Goal: Information Seeking & Learning: Learn about a topic

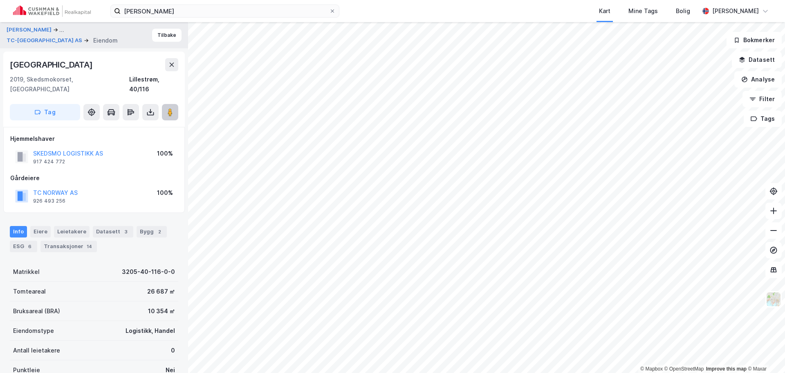
click at [165, 104] on button at bounding box center [170, 112] width 16 height 16
click at [309, 372] on html "oscar maltesen Kart Mine Tags Bolig Petter Bjørge © Mapbox © OpenStreetMap Impr…" at bounding box center [392, 186] width 785 height 373
click at [0, 0] on button "SKEDSMO LOGISTIKK AS" at bounding box center [0, 0] width 0 height 0
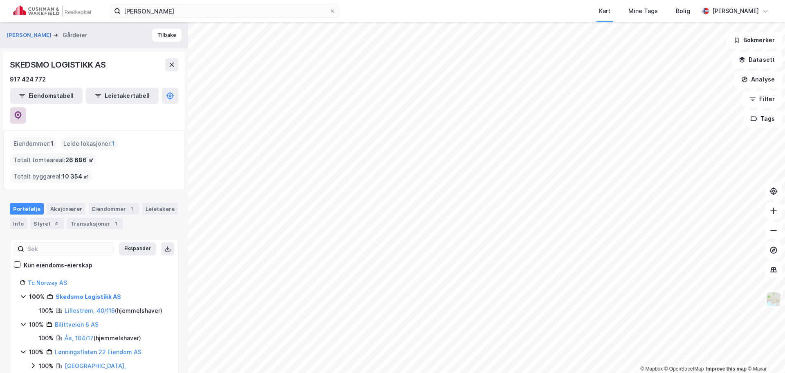
click at [26, 107] on button at bounding box center [18, 115] width 16 height 16
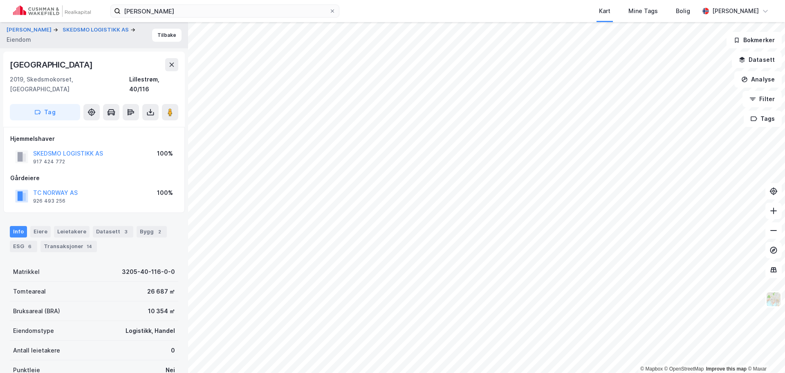
scroll to position [2, 0]
click at [171, 106] on image at bounding box center [170, 110] width 5 height 8
drag, startPoint x: 91, startPoint y: 63, endPoint x: 9, endPoint y: 65, distance: 81.9
click at [9, 65] on div "Brånås Næringspark 2 2019, Skedsmokorset, Akershus Lillestrøm, 40/116 Tag" at bounding box center [94, 87] width 182 height 75
copy div "Brånås Næringspark 2"
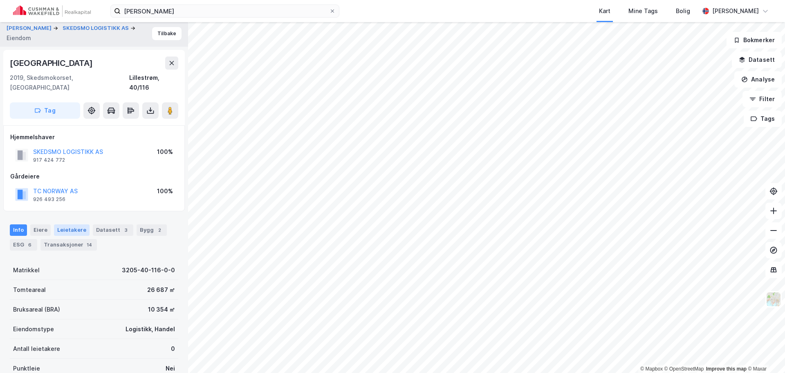
click at [67, 224] on div "Leietakere" at bounding box center [72, 229] width 36 height 11
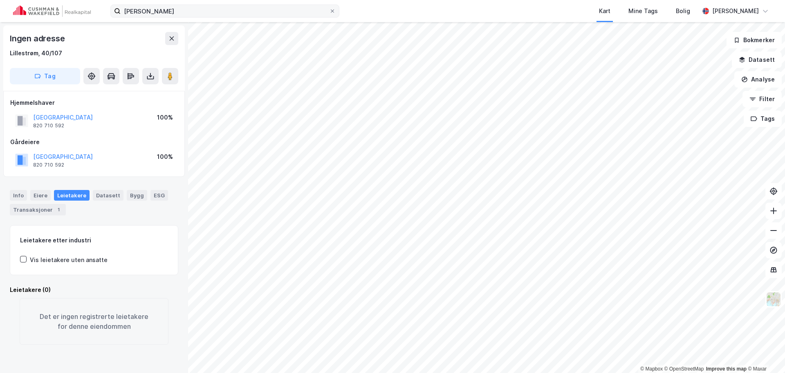
scroll to position [0, 0]
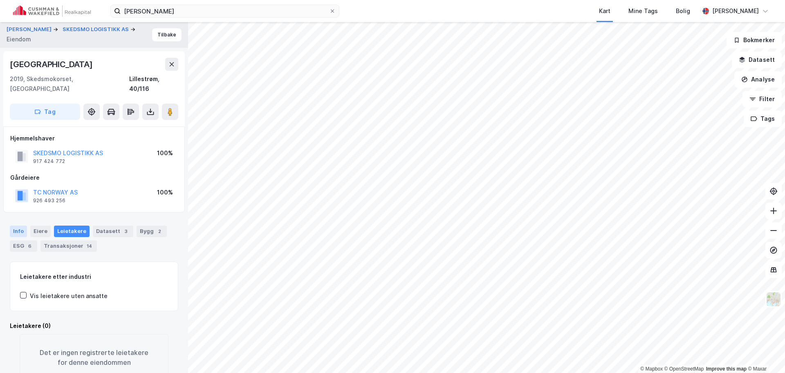
click at [15, 225] on div "Info" at bounding box center [18, 230] width 17 height 11
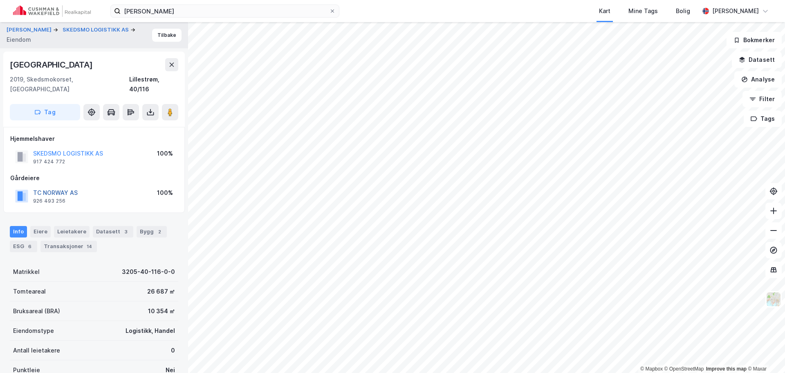
click at [0, 0] on button "TC NORWAY AS" at bounding box center [0, 0] width 0 height 0
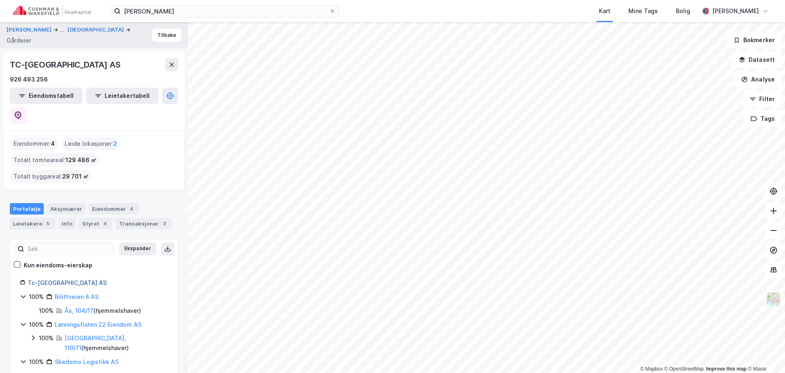
click at [53, 279] on link "Tc-norway AS" at bounding box center [67, 282] width 79 height 7
click at [79, 293] on link "Bilittveien 6 AS" at bounding box center [77, 296] width 44 height 7
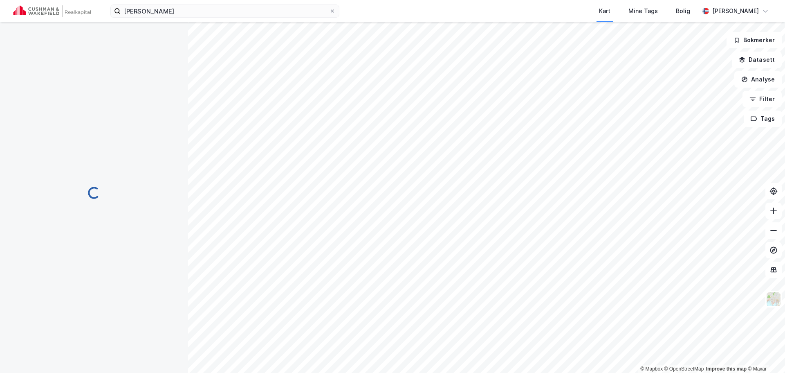
scroll to position [2, 0]
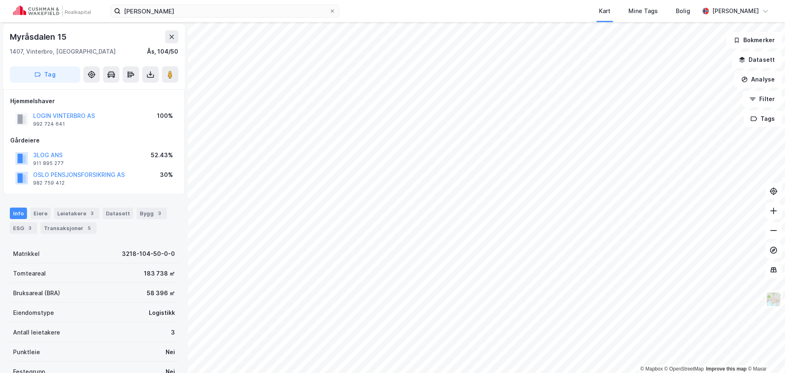
scroll to position [2, 0]
click at [345, 372] on html "oscar maltesen Kart Mine Tags Bolig Petter Bjørge © Mapbox © OpenStreetMap Impr…" at bounding box center [392, 186] width 785 height 373
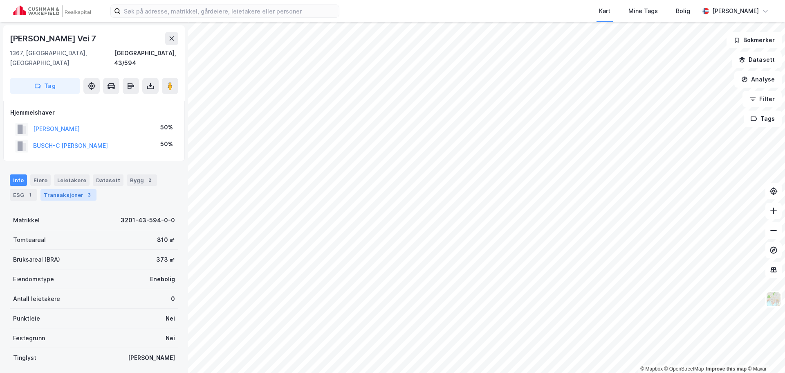
click at [65, 189] on div "Transaksjoner 3" at bounding box center [68, 194] width 56 height 11
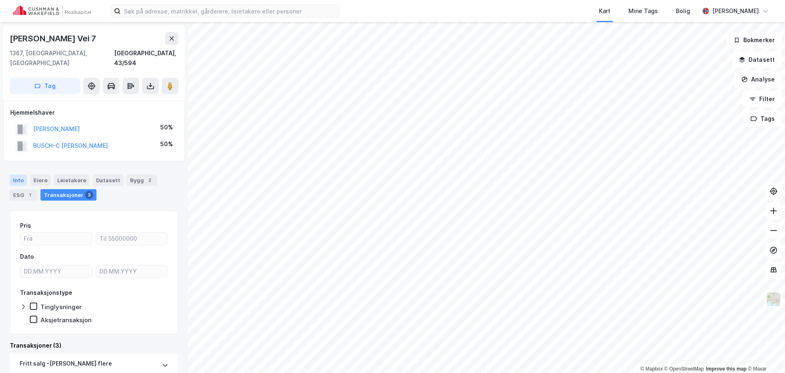
click at [22, 175] on div "Info" at bounding box center [18, 179] width 17 height 11
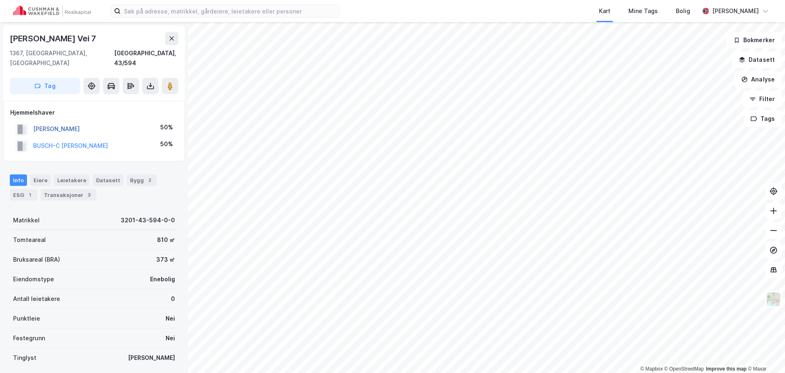
click at [0, 0] on button "[PERSON_NAME]" at bounding box center [0, 0] width 0 height 0
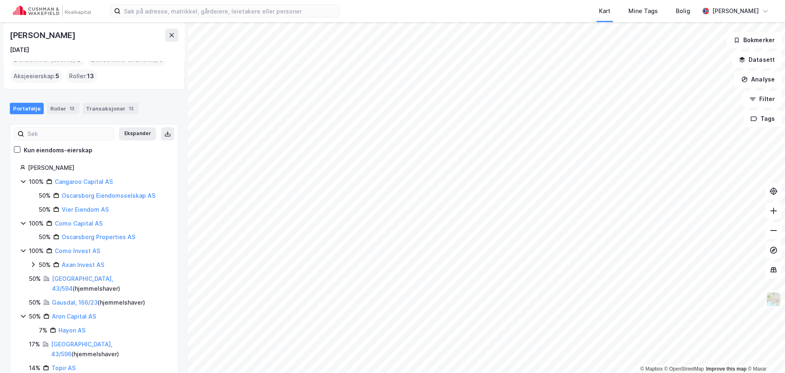
scroll to position [45, 0]
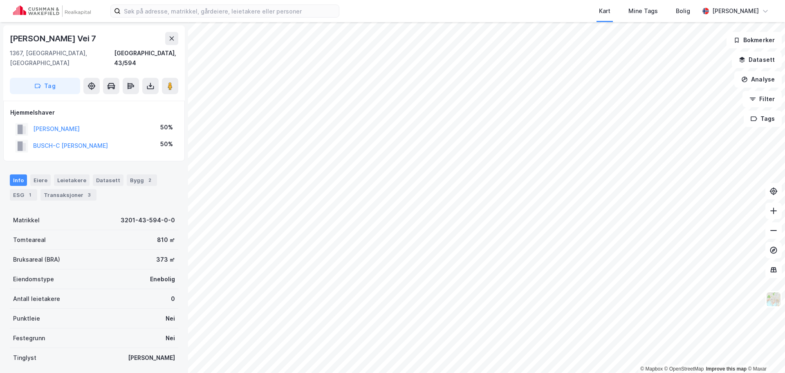
scroll to position [2, 0]
click at [0, 0] on button "BUSCH-C [PERSON_NAME]" at bounding box center [0, 0] width 0 height 0
click at [47, 187] on div "Transaksjoner 6" at bounding box center [38, 192] width 56 height 11
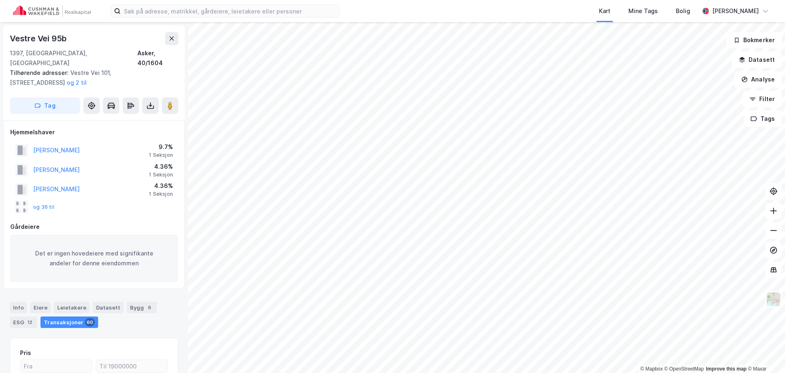
scroll to position [1, 0]
click at [0, 0] on button "[PERSON_NAME]" at bounding box center [0, 0] width 0 height 0
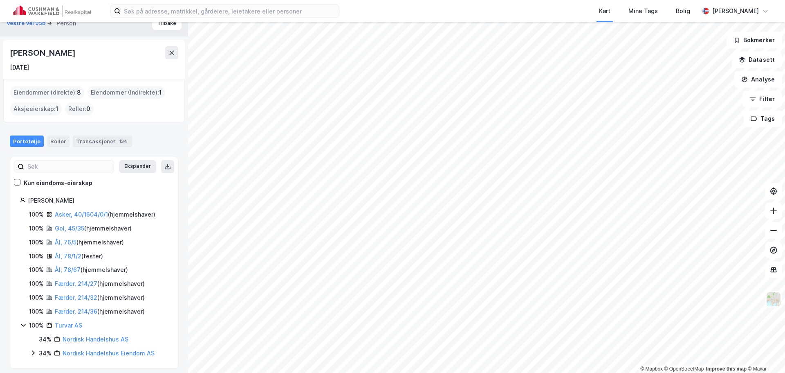
scroll to position [17, 0]
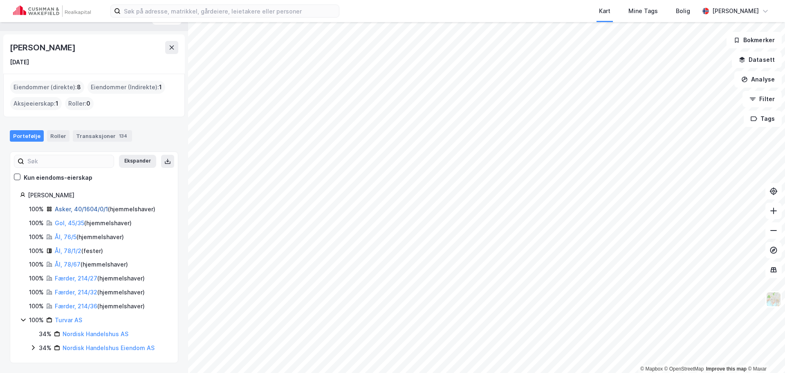
click at [95, 210] on link "Asker, 40/1604/0/1" at bounding box center [81, 208] width 53 height 7
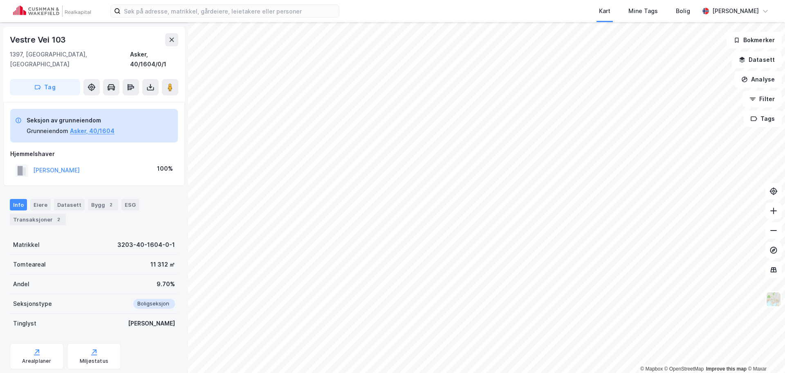
scroll to position [38, 0]
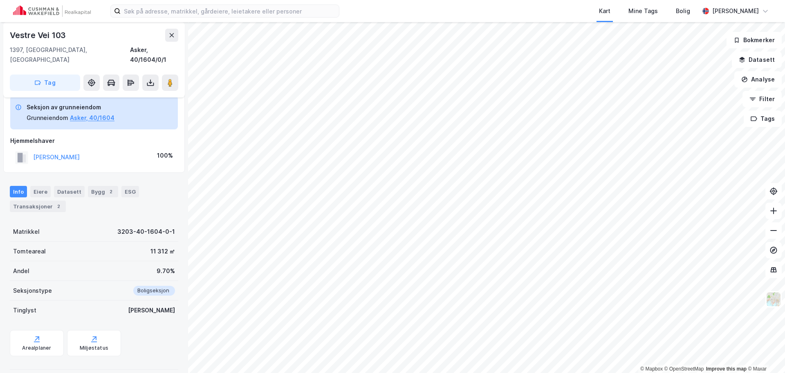
click at [46, 202] on div "Info Eiere Datasett Bygg 2 ESG Transaksjoner 2" at bounding box center [94, 195] width 188 height 39
click at [47, 200] on div "Transaksjoner 2" at bounding box center [38, 205] width 56 height 11
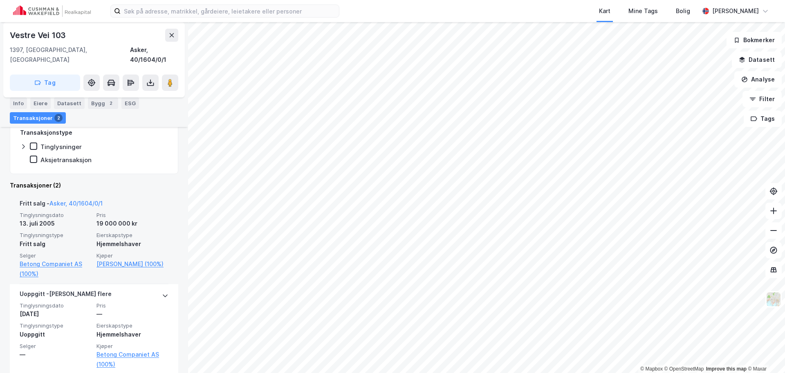
scroll to position [211, 0]
click at [90, 198] on link "Asker, 40/1604/0/1" at bounding box center [75, 201] width 53 height 7
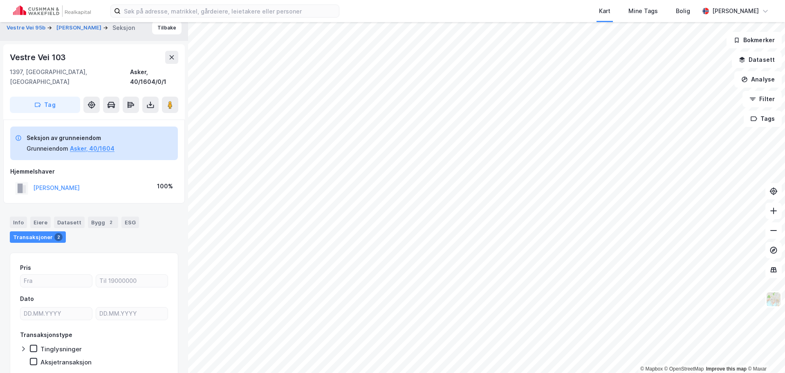
scroll to position [6, 0]
click at [24, 27] on button "Vestre Vei 95b" at bounding box center [27, 29] width 40 height 8
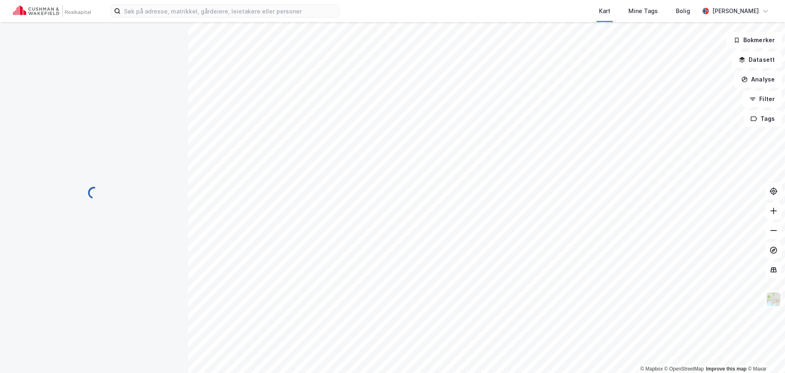
scroll to position [6, 0]
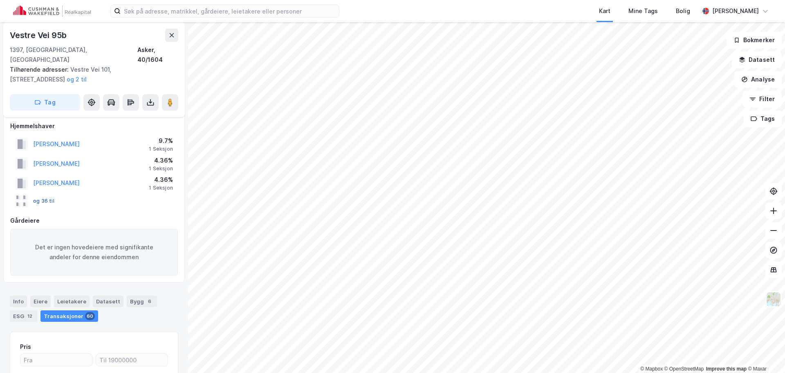
click at [0, 0] on button "og 36 til" at bounding box center [0, 0] width 0 height 0
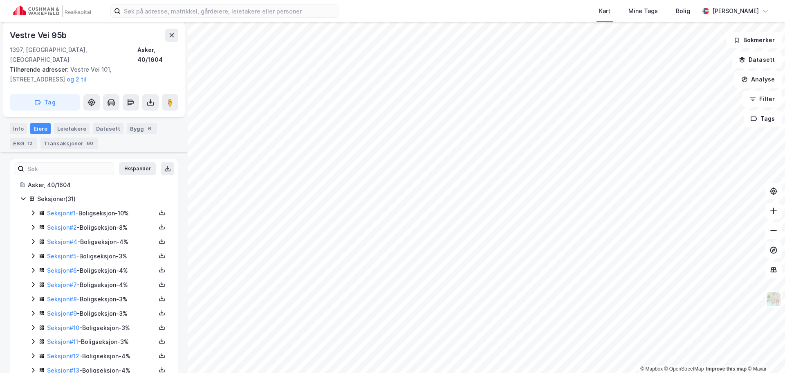
scroll to position [220, 0]
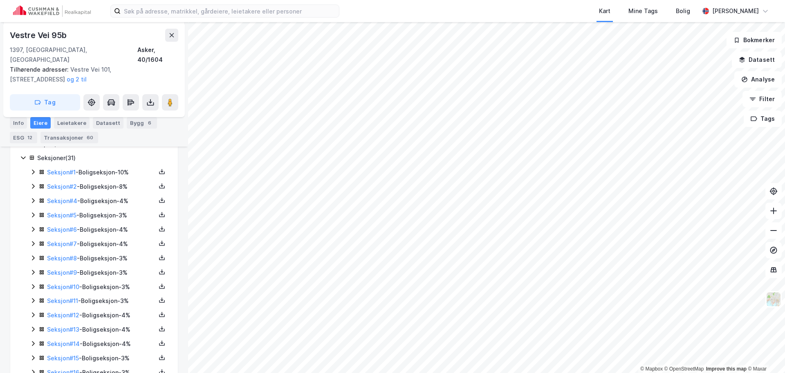
click at [33, 183] on icon at bounding box center [33, 186] width 7 height 7
click at [67, 183] on link "Seksjon # 2" at bounding box center [62, 186] width 30 height 7
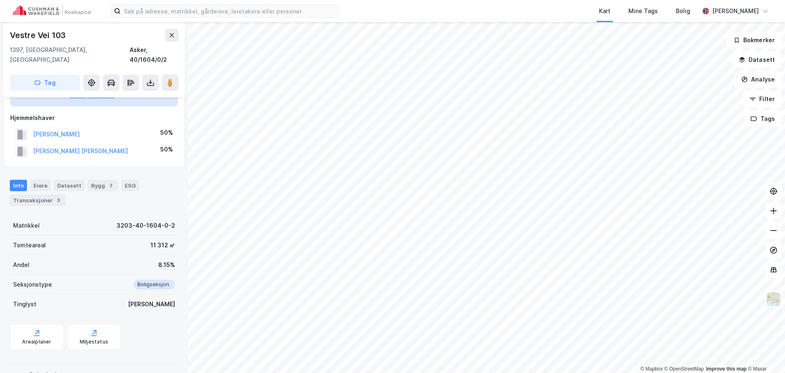
scroll to position [47, 0]
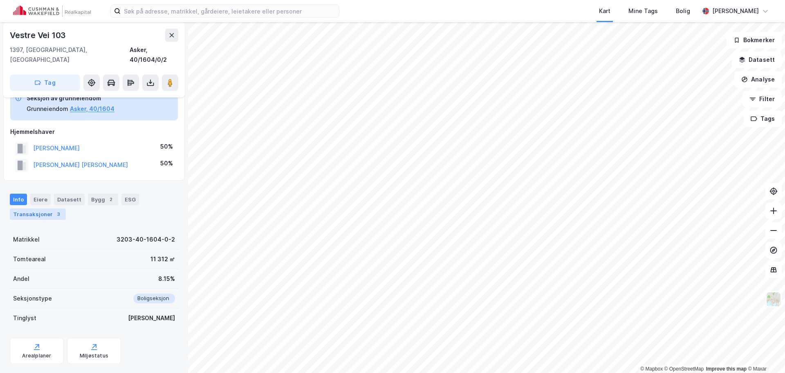
click at [49, 208] on div "Transaksjoner 3" at bounding box center [38, 213] width 56 height 11
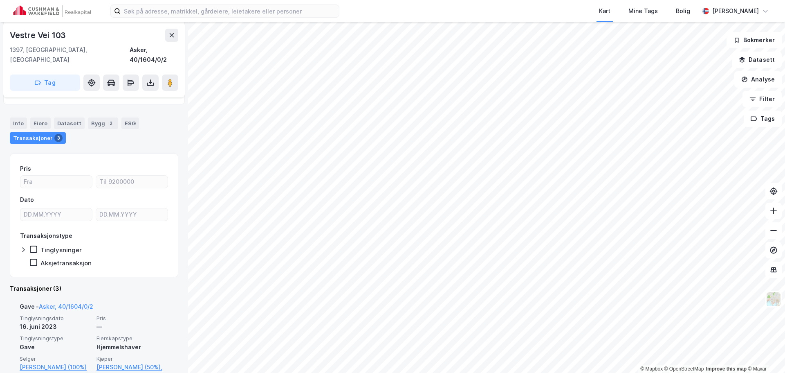
scroll to position [164, 0]
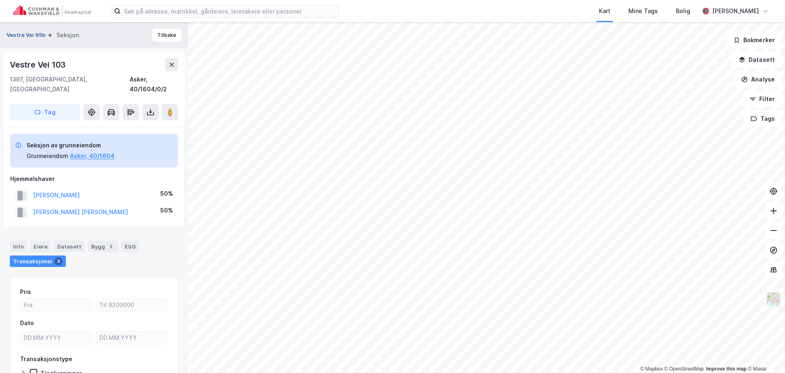
click at [40, 38] on button "Vestre Vei 95b" at bounding box center [27, 35] width 40 height 8
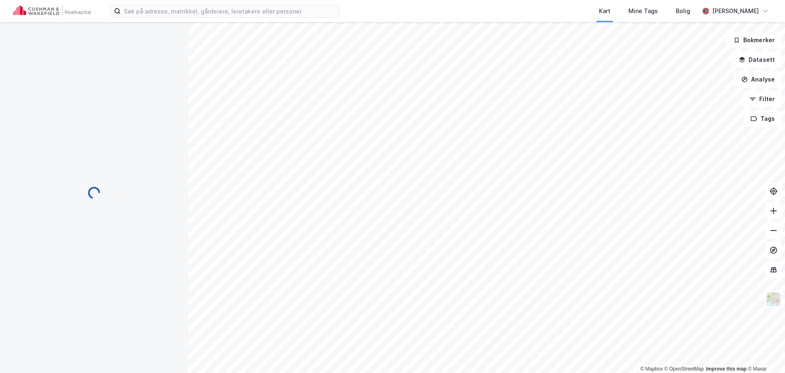
scroll to position [0, 0]
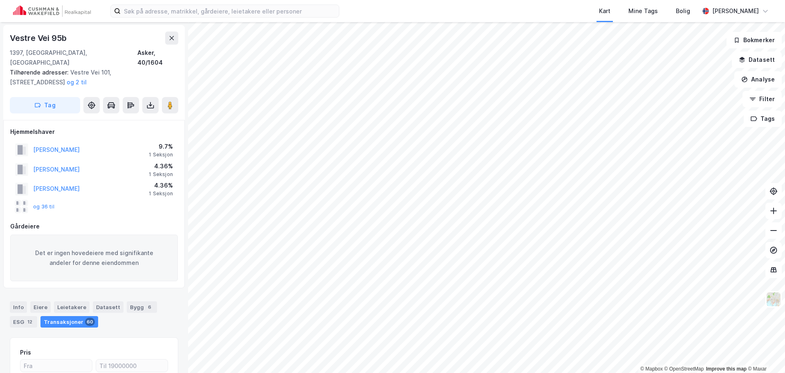
click at [37, 200] on div "og 36 til" at bounding box center [34, 206] width 39 height 13
click at [0, 0] on button "og 36 til" at bounding box center [0, 0] width 0 height 0
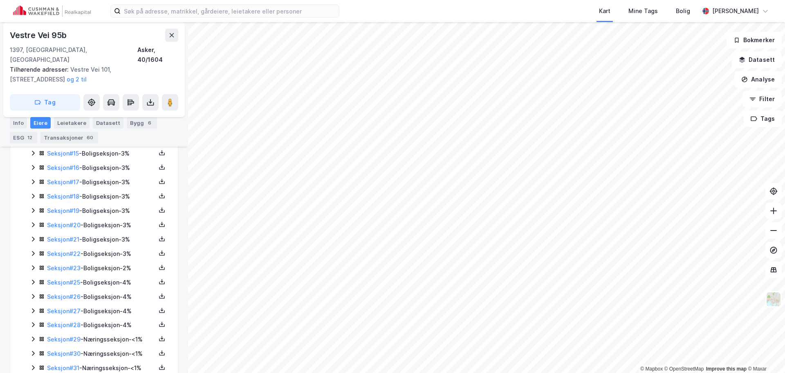
scroll to position [463, 0]
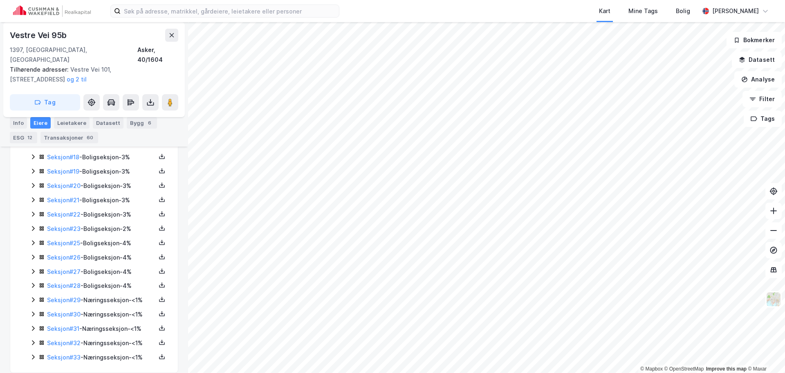
click at [34, 296] on icon at bounding box center [33, 299] width 7 height 7
click at [130, 324] on link "[PERSON_NAME]" at bounding box center [113, 327] width 47 height 7
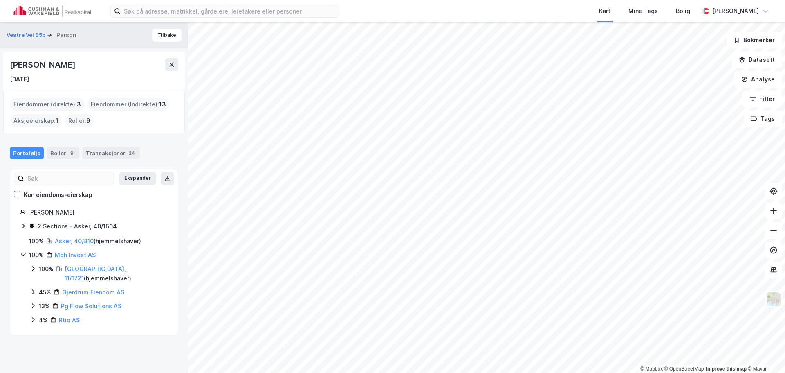
drag, startPoint x: 142, startPoint y: 64, endPoint x: 7, endPoint y: 65, distance: 134.2
click at [7, 65] on div "[PERSON_NAME] [DATE]" at bounding box center [94, 71] width 182 height 39
copy div "[PERSON_NAME]"
